Goal: Information Seeking & Learning: Learn about a topic

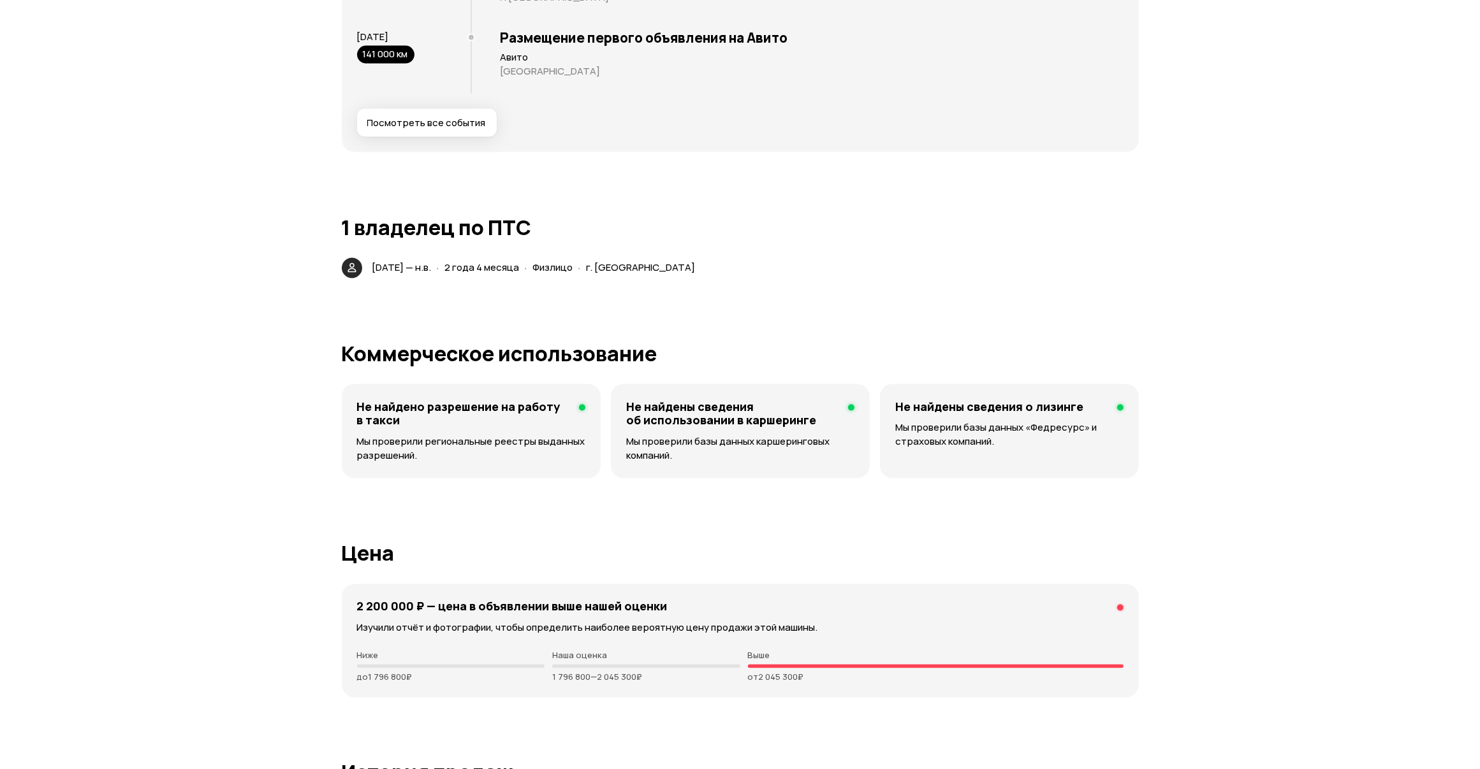
scroll to position [2540, 0]
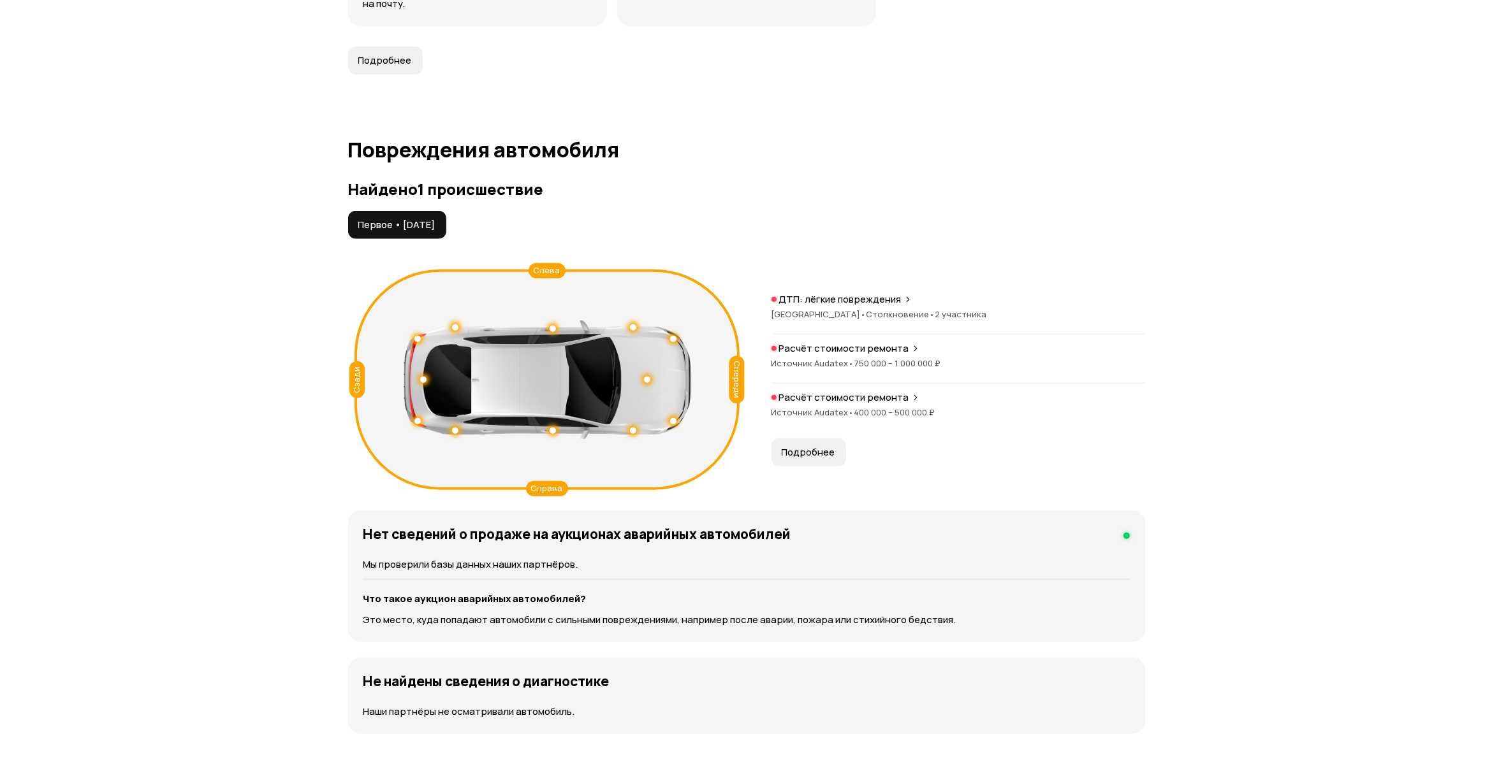
scroll to position [1270, 0]
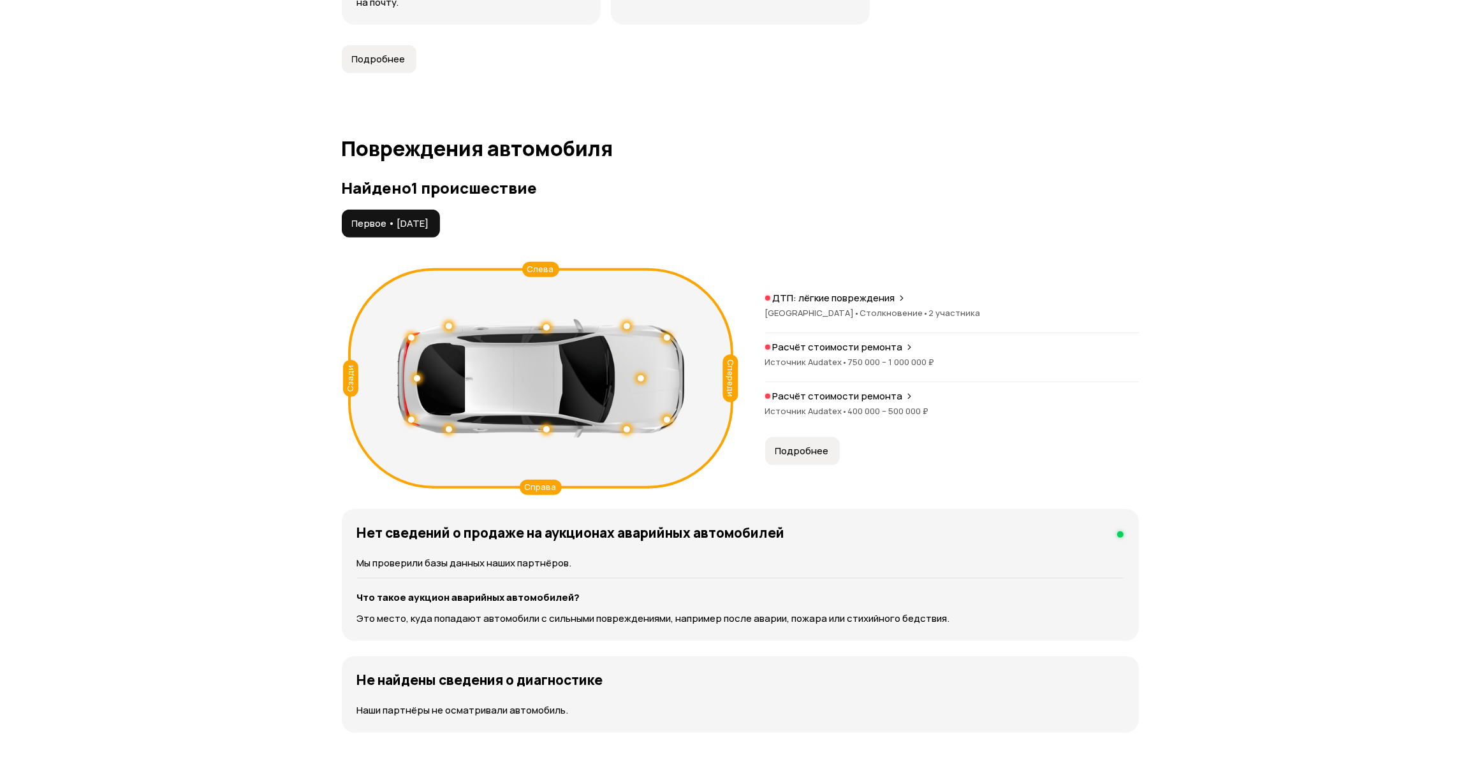
click at [875, 292] on p "ДТП: лёгкие повреждения" at bounding box center [834, 298] width 122 height 13
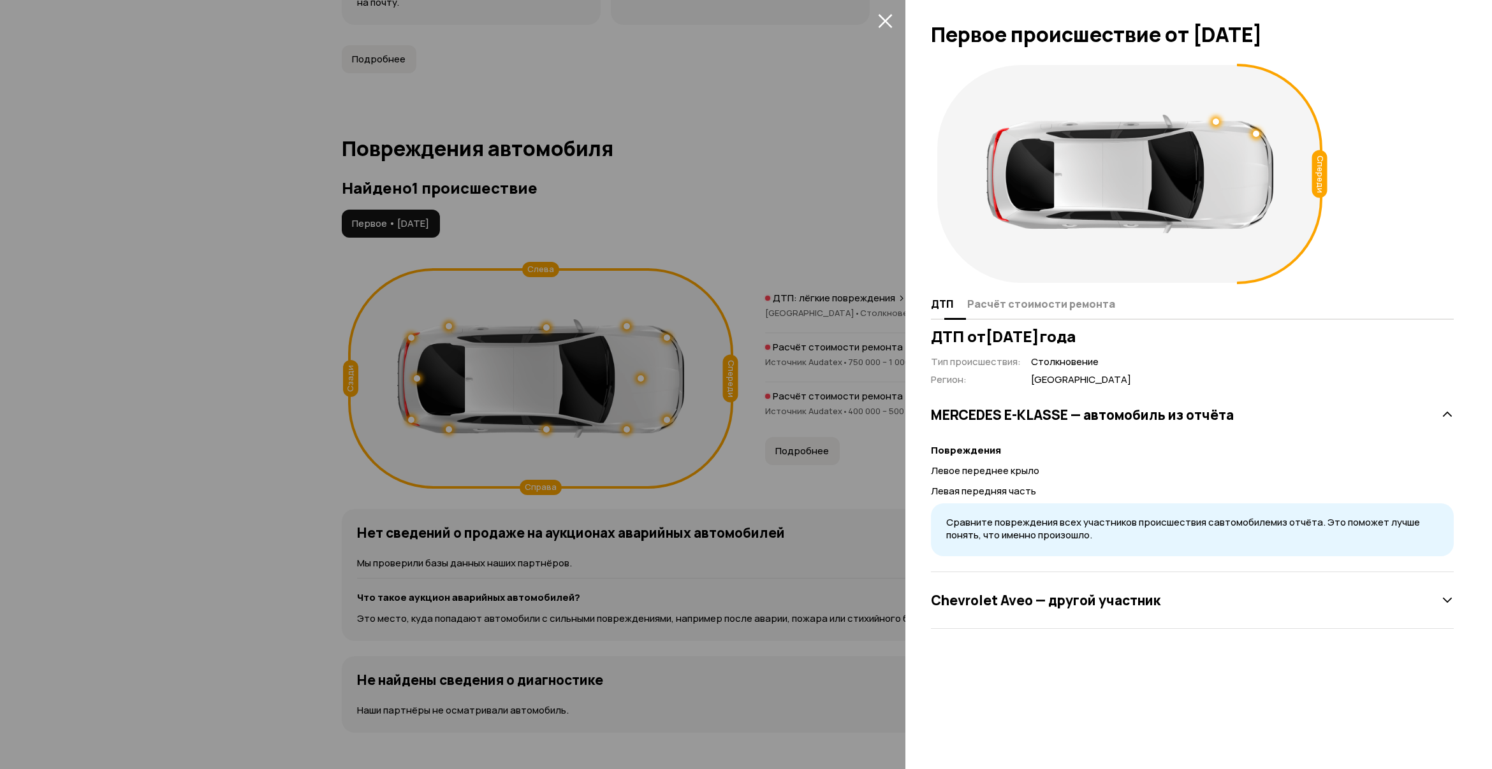
click at [994, 306] on span "Расчёт стоимости ремонта" at bounding box center [1041, 304] width 148 height 13
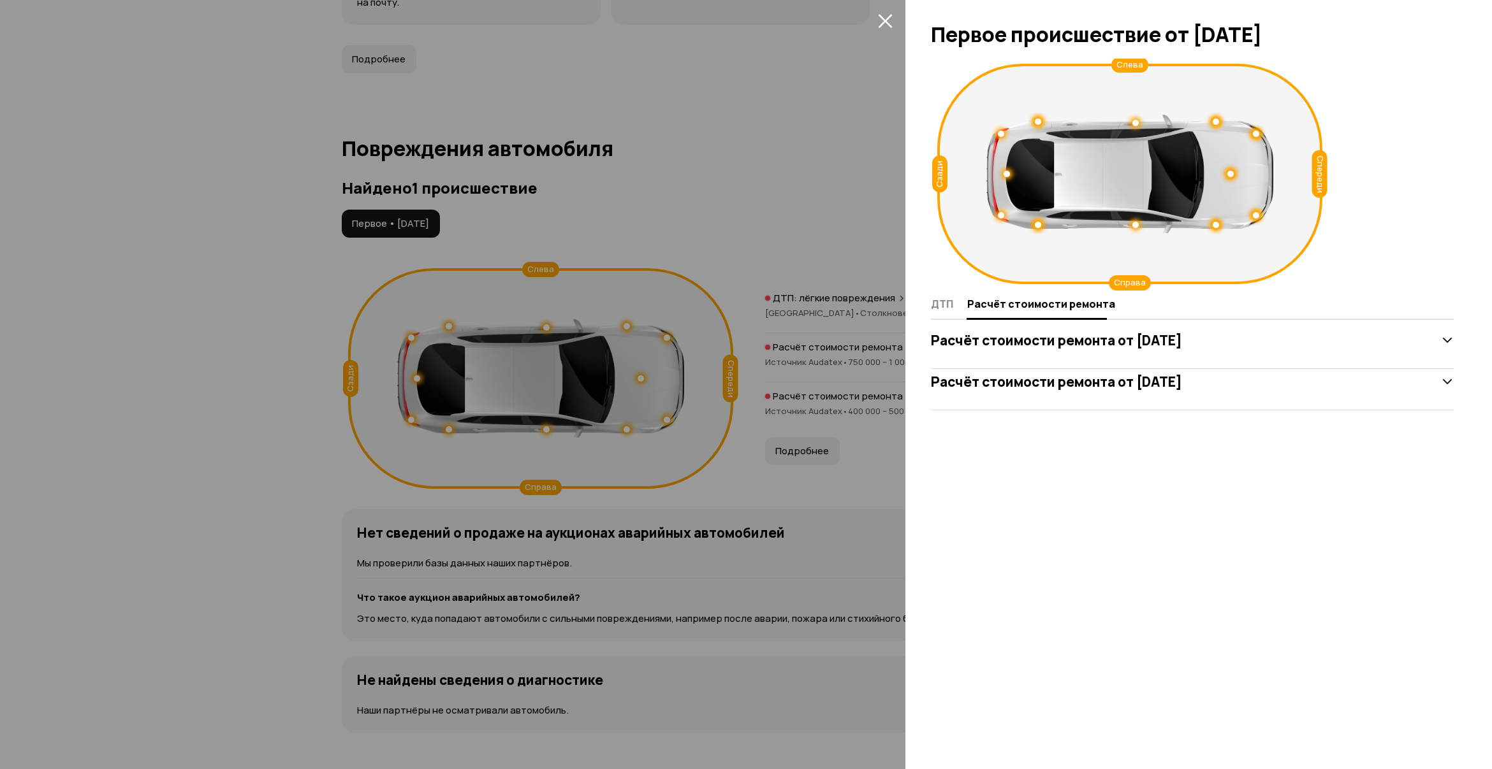
click at [1039, 338] on h3 "Расчёт стоимости ремонта от 8 февраля 2025 года" at bounding box center [1056, 340] width 251 height 17
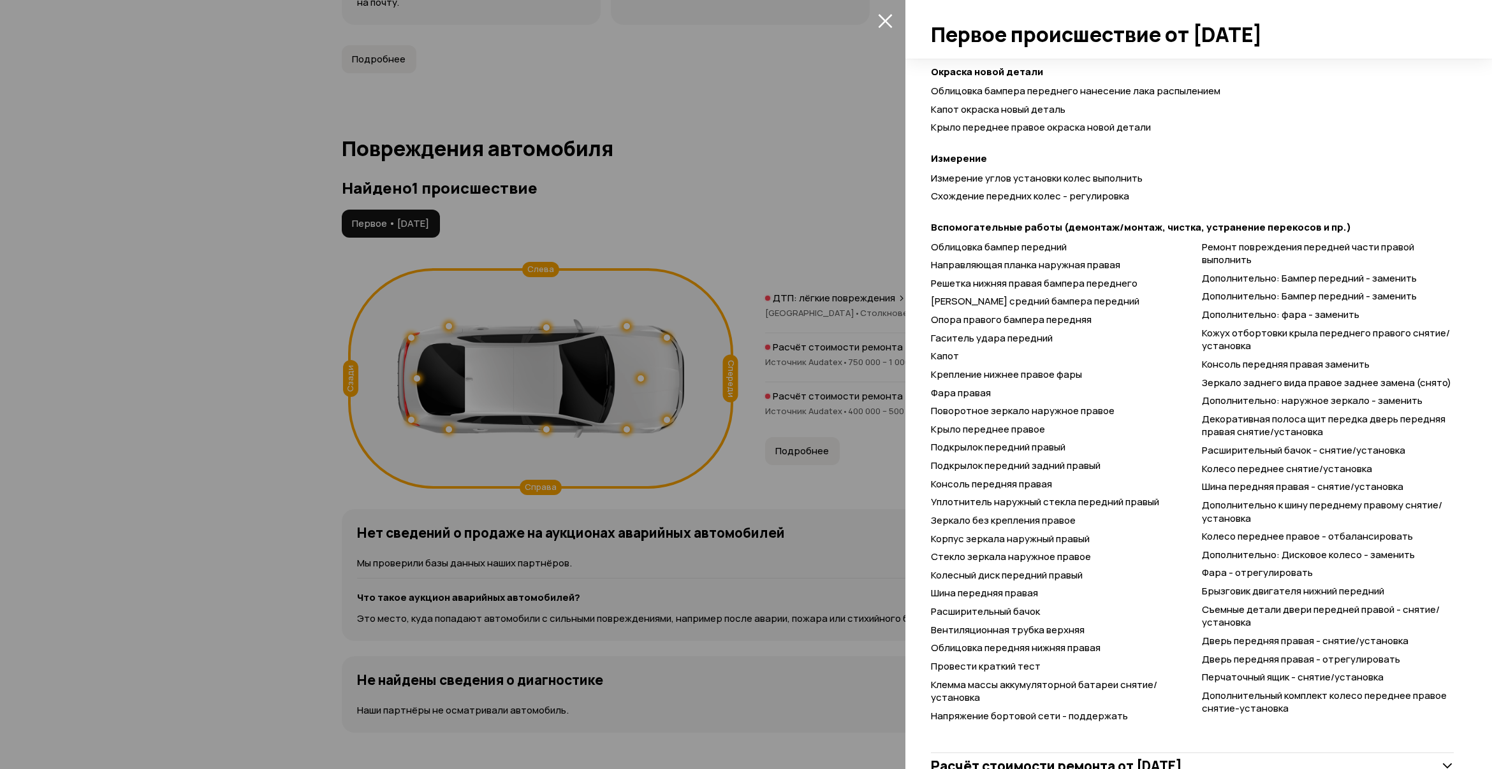
scroll to position [533, 0]
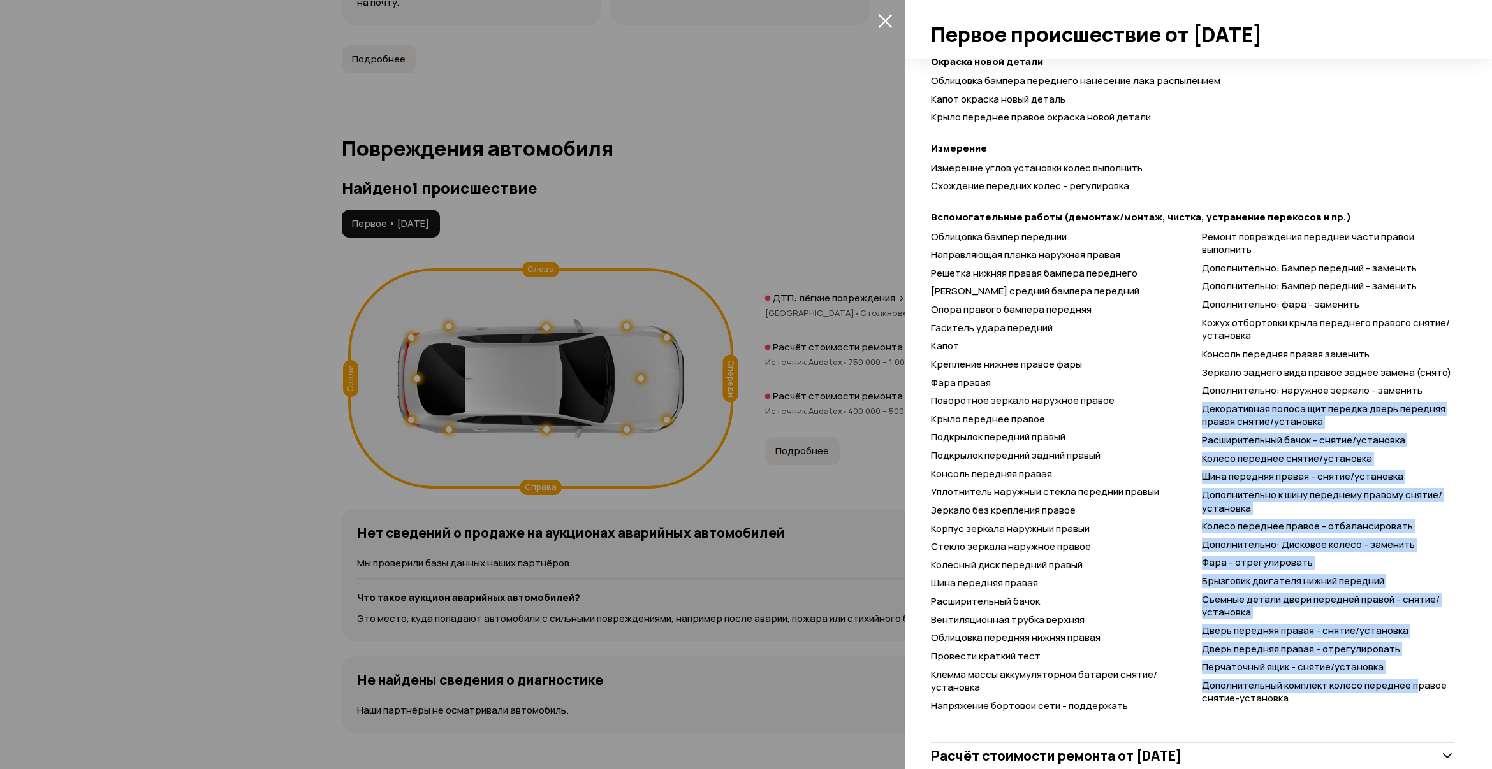
drag, startPoint x: 1189, startPoint y: 411, endPoint x: 1412, endPoint y: 689, distance: 356.4
click at [1412, 689] on div "Облицовка бампер передний Направляющая планка наружная правая Решетка нижняя пр…" at bounding box center [1192, 473] width 523 height 484
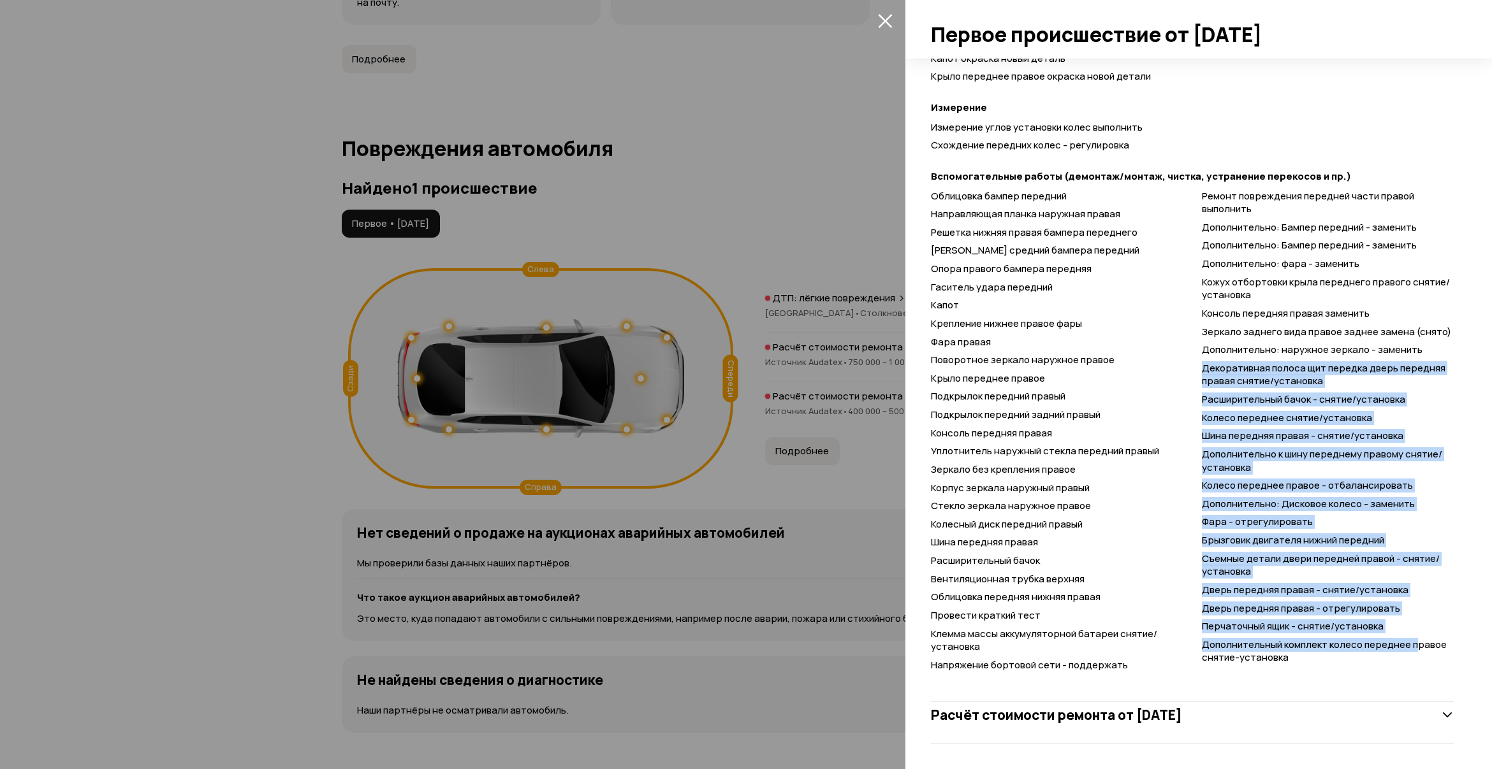
click at [1272, 727] on div "Расчёт стоимости ремонта от 24 июля 2025 года" at bounding box center [1192, 715] width 523 height 25
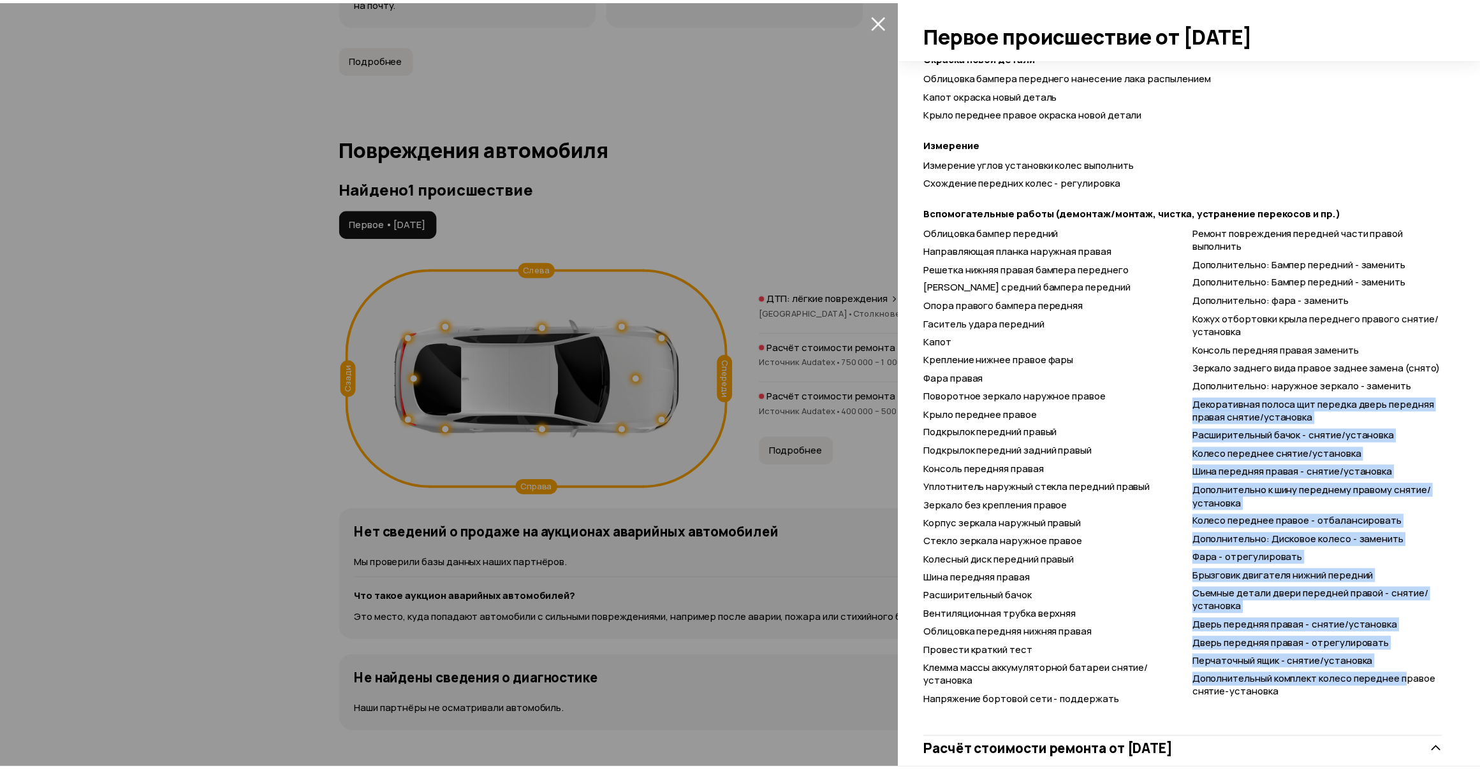
scroll to position [535, 0]
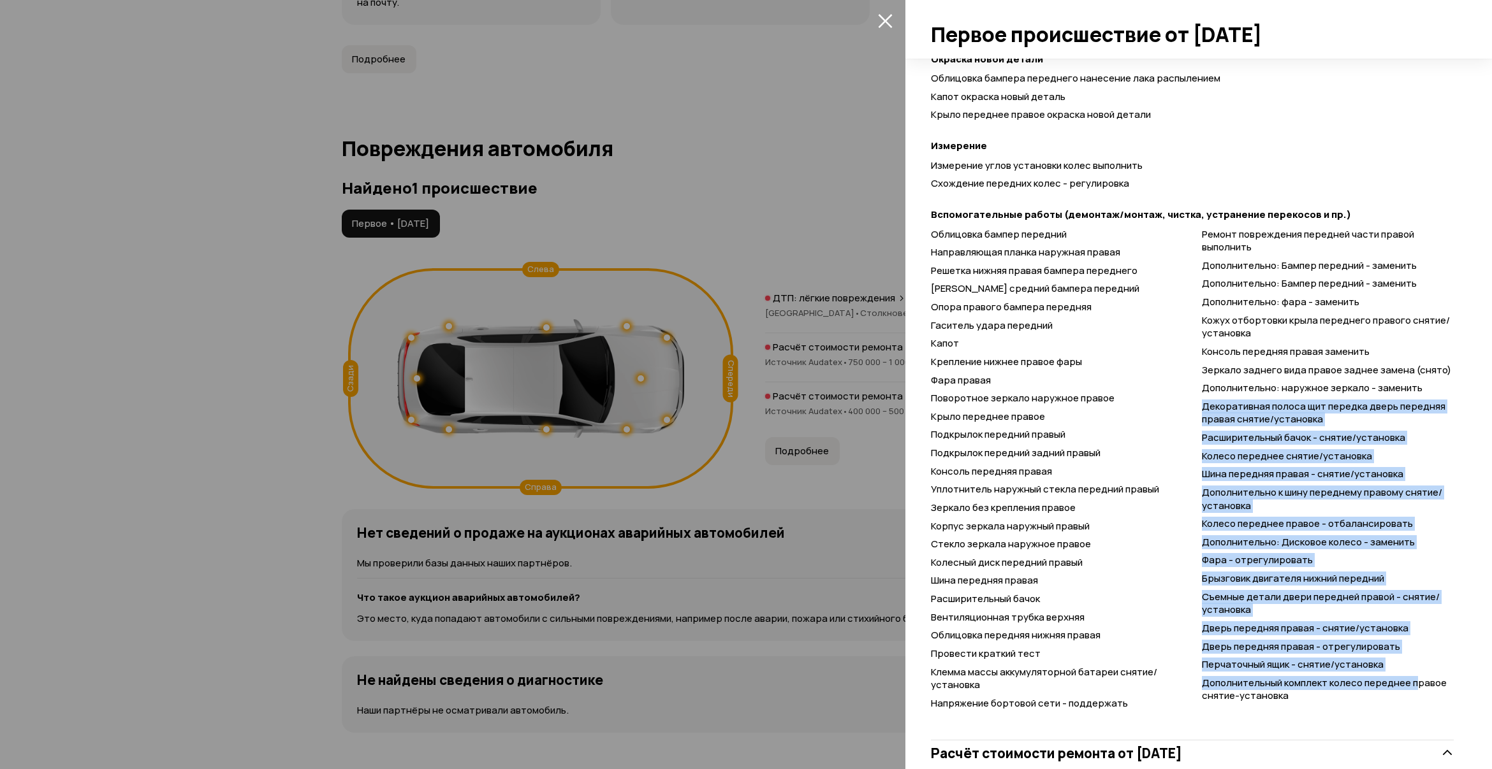
click at [883, 16] on icon "закрыть" at bounding box center [885, 20] width 15 height 15
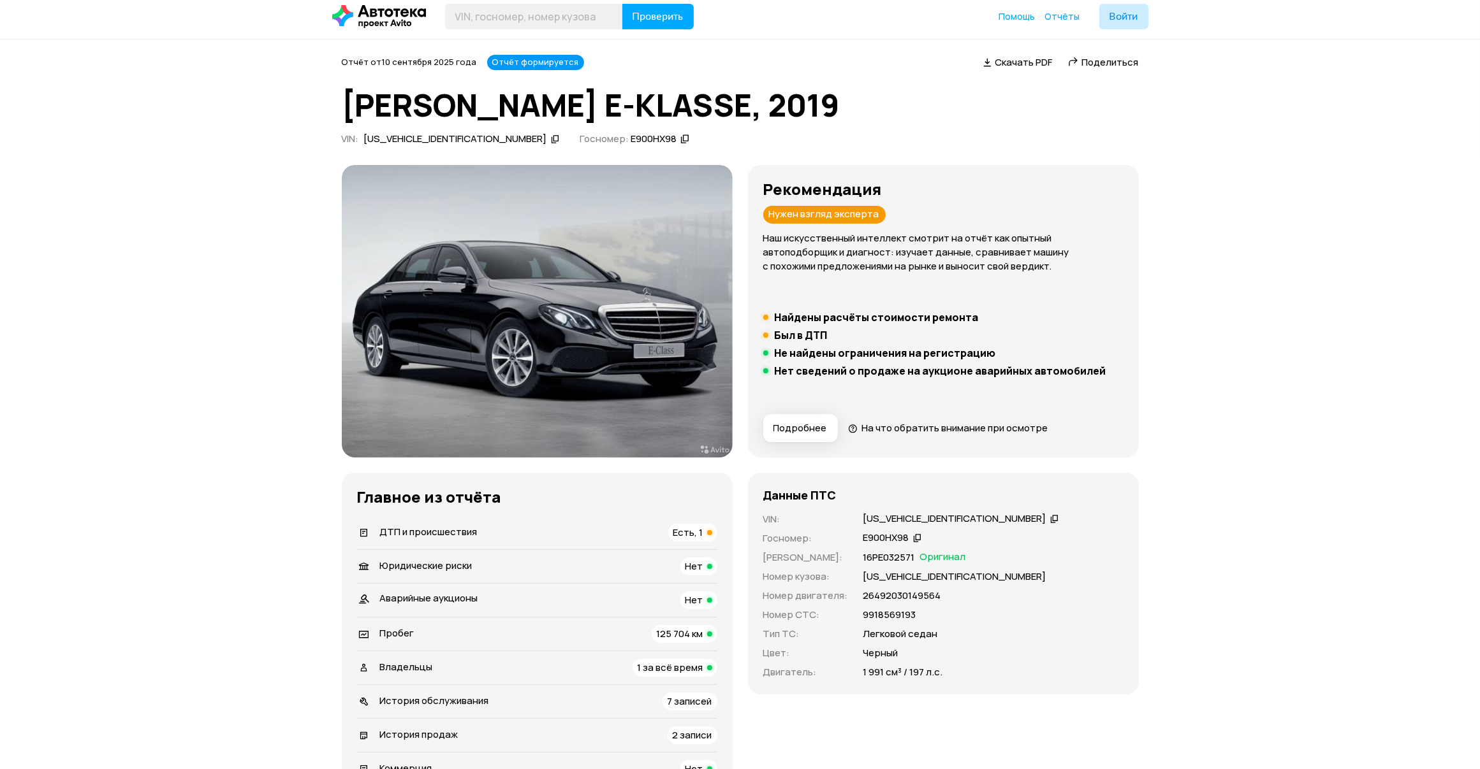
scroll to position [0, 0]
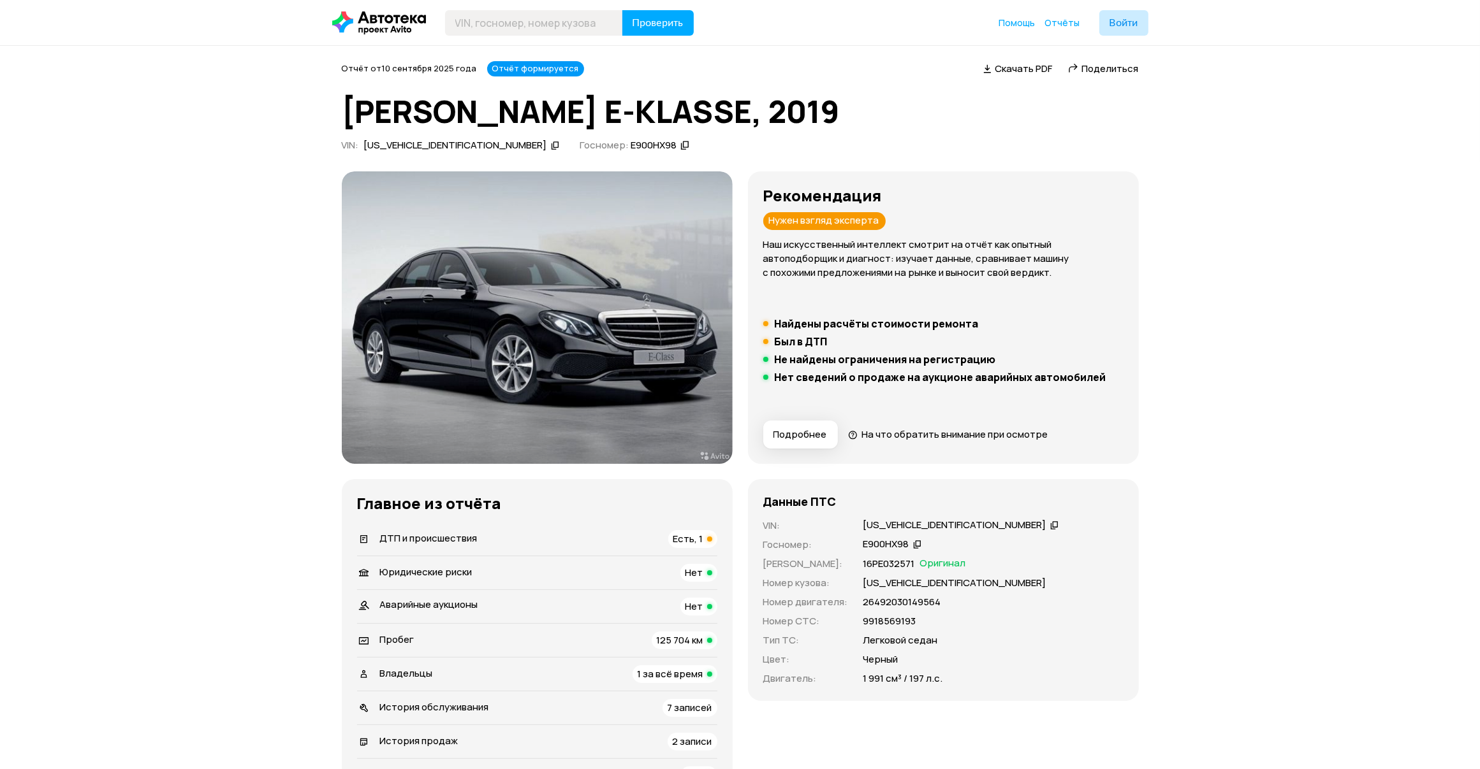
click at [518, 319] on img at bounding box center [537, 317] width 391 height 293
drag, startPoint x: 614, startPoint y: 115, endPoint x: 781, endPoint y: 113, distance: 167.0
click at [781, 113] on h1 "MERCEDES E-KLASSE, 2019" at bounding box center [740, 111] width 797 height 34
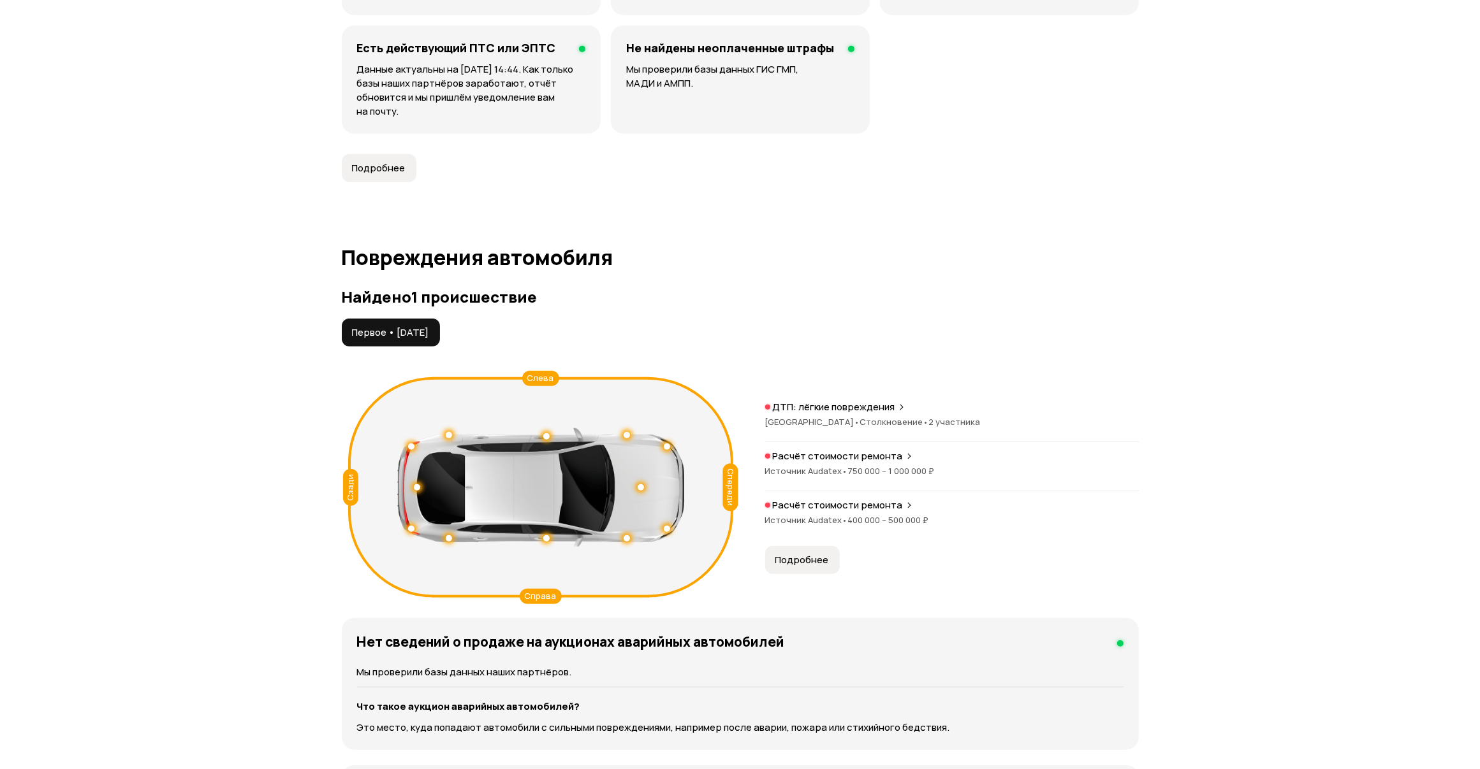
scroll to position [1154, 0]
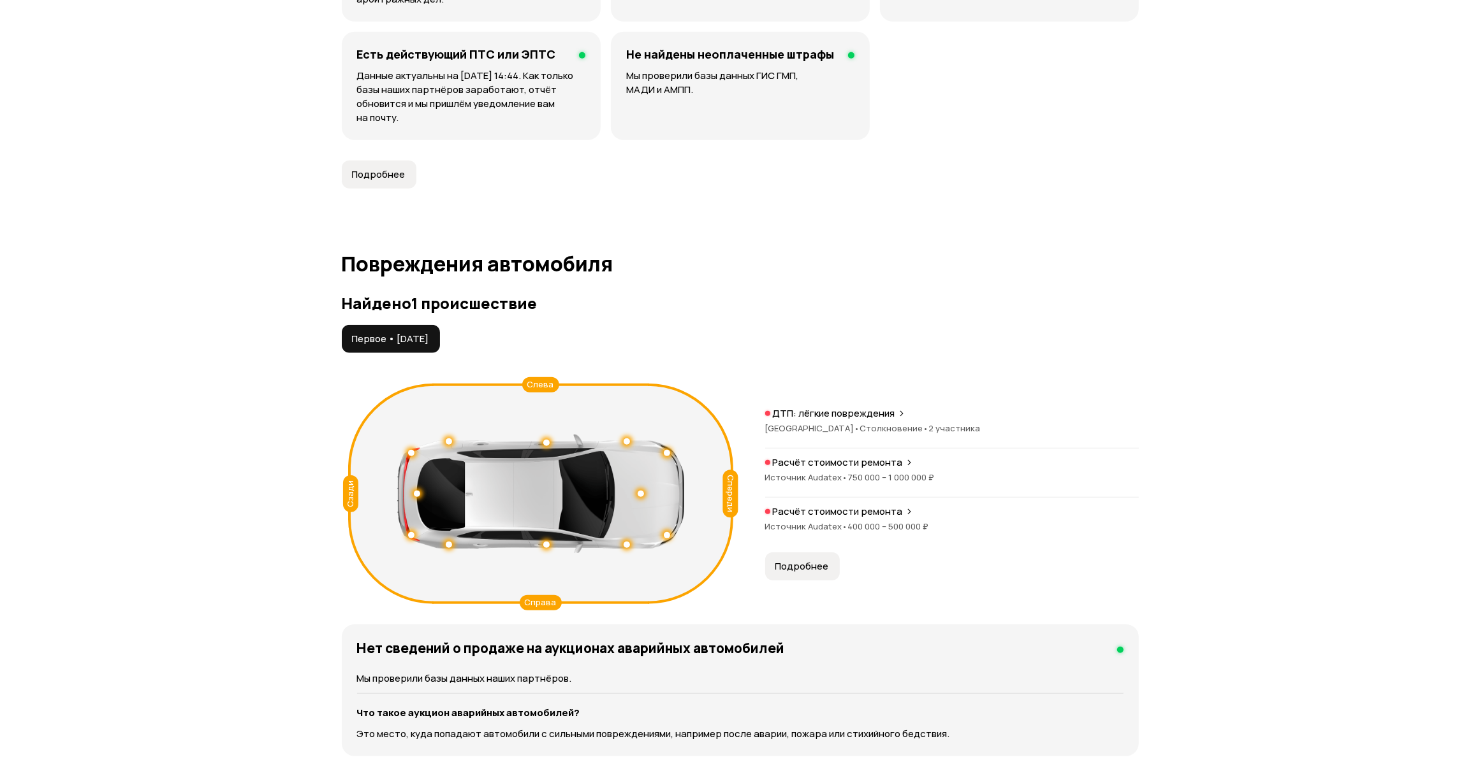
click at [807, 558] on button "Подробнее" at bounding box center [802, 567] width 75 height 28
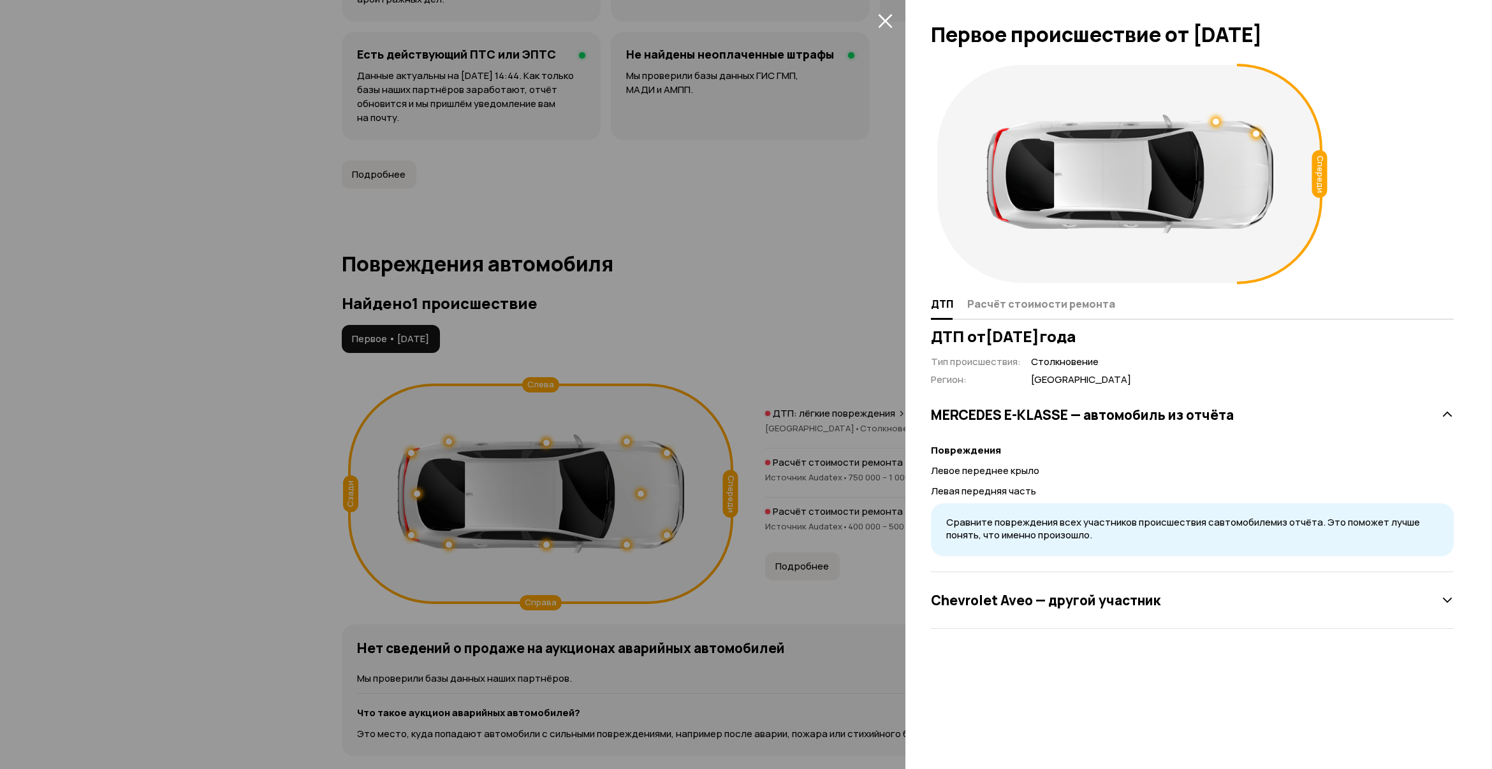
click at [887, 24] on icon "закрыть" at bounding box center [885, 21] width 14 height 14
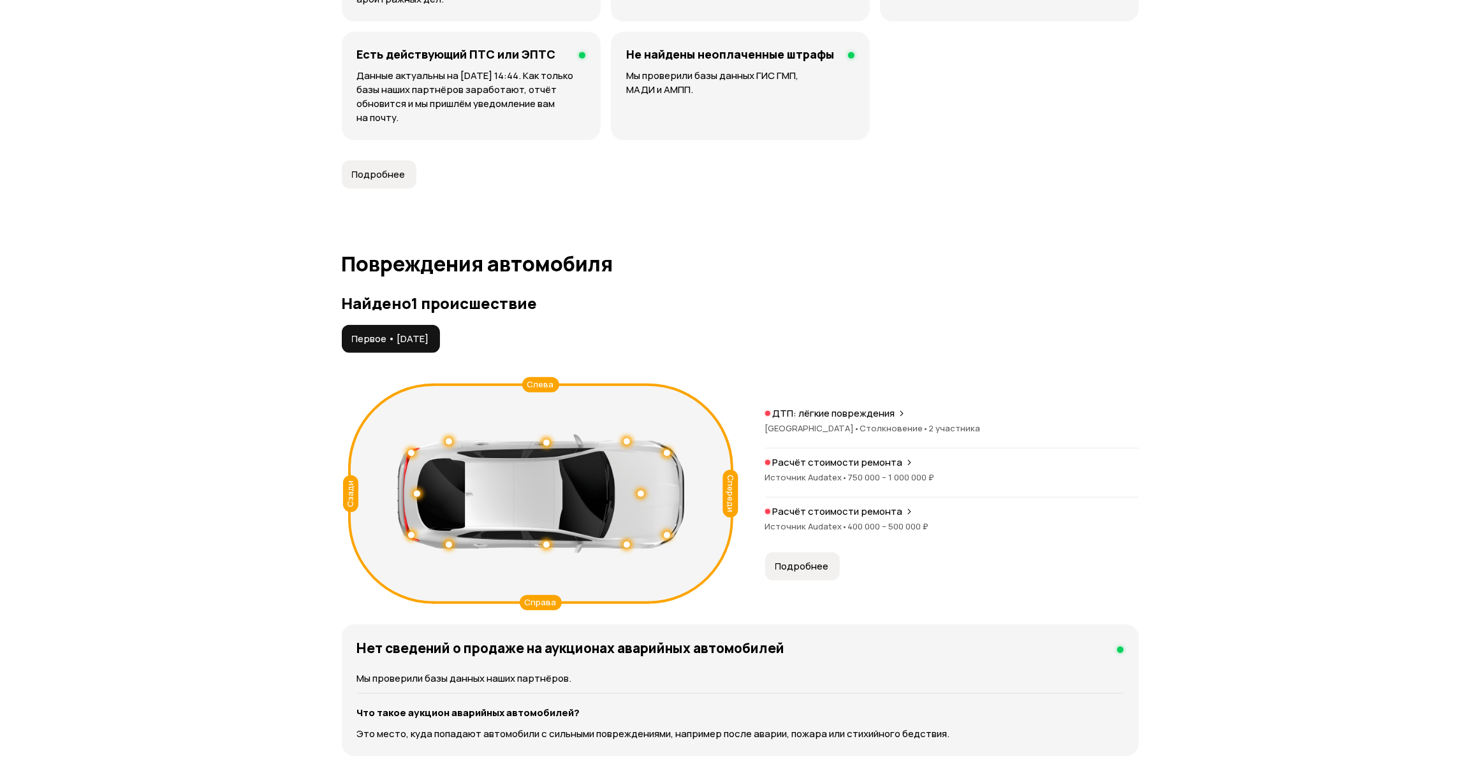
click at [808, 559] on button "Подробнее" at bounding box center [802, 567] width 75 height 28
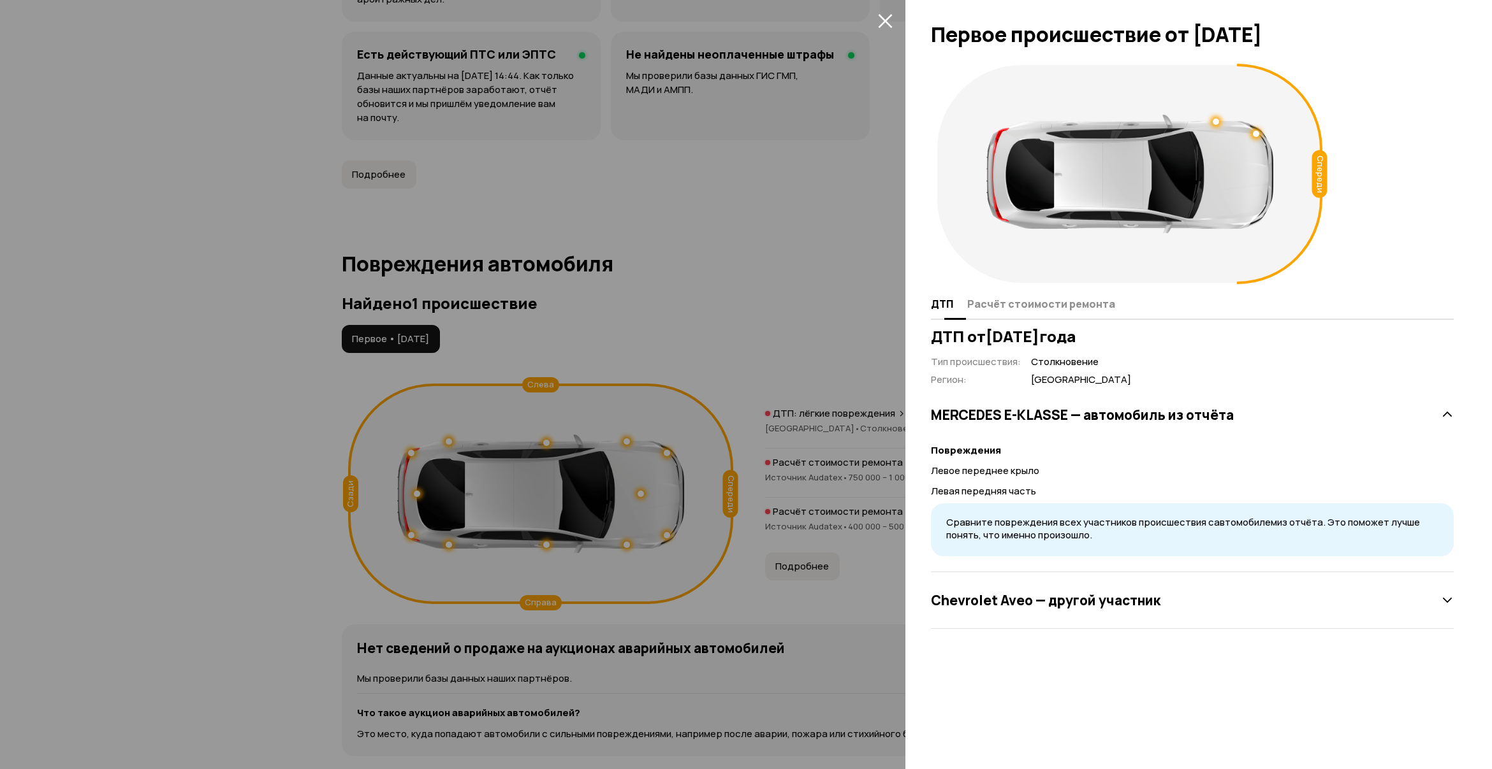
click at [1044, 306] on span "Расчёт стоимости ремонта" at bounding box center [1041, 304] width 148 height 13
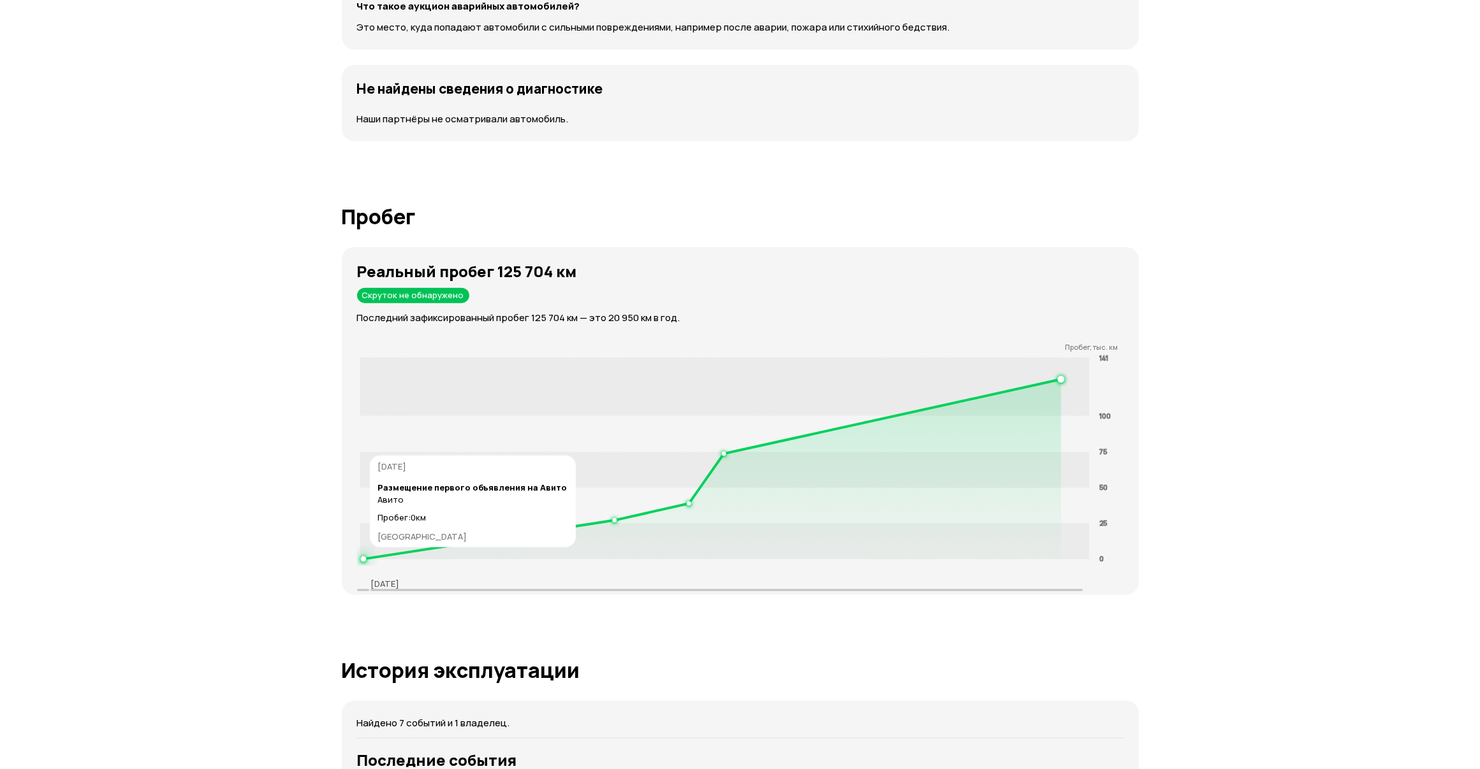
scroll to position [1847, 0]
